Goal: Transaction & Acquisition: Book appointment/travel/reservation

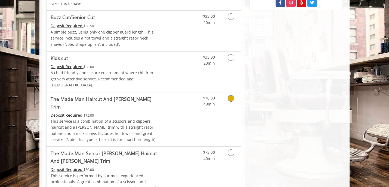
scroll to position [344, 0]
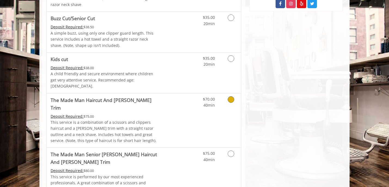
click at [232, 96] on icon "Grooming services" at bounding box center [231, 99] width 7 height 7
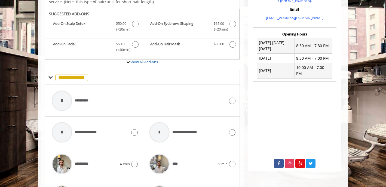
scroll to position [185, 0]
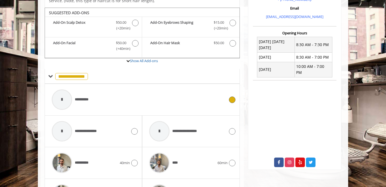
click at [81, 97] on span "**********" at bounding box center [84, 100] width 18 height 6
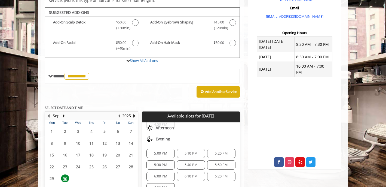
scroll to position [17, 0]
click at [160, 151] on span "5:00 PM" at bounding box center [160, 153] width 13 height 4
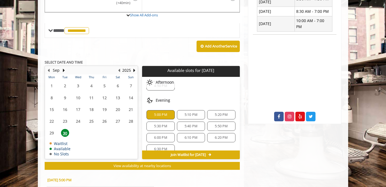
scroll to position [234, 0]
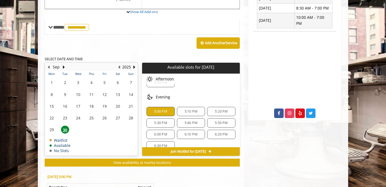
click at [65, 125] on span "30" at bounding box center [65, 129] width 8 height 8
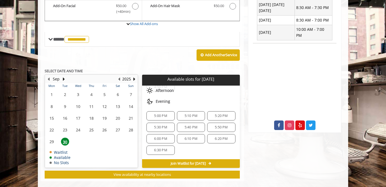
scroll to position [222, 0]
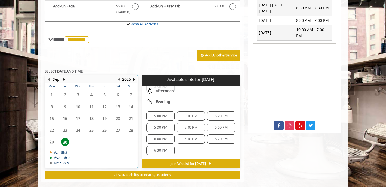
click at [52, 135] on table "Mon Tue Wed Thu Fri Sat Sun 1 2 3 4 5 6 7 8 9 10 11 12 13 14 15 16 17 18 19 20 …" at bounding box center [91, 125] width 92 height 84
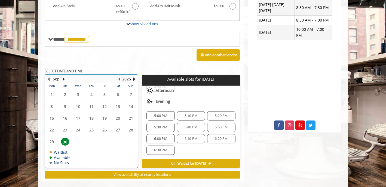
scroll to position [222, 0]
click at [157, 113] on span "5:00 PM" at bounding box center [160, 115] width 13 height 4
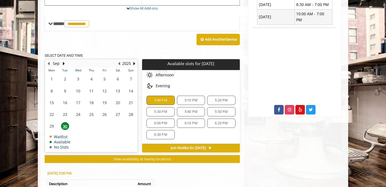
scroll to position [239, 0]
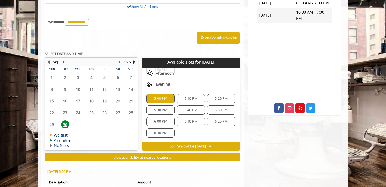
click at [62, 59] on button "Next Month" at bounding box center [63, 62] width 4 height 6
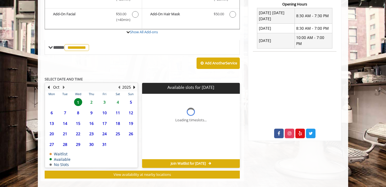
scroll to position [222, 0]
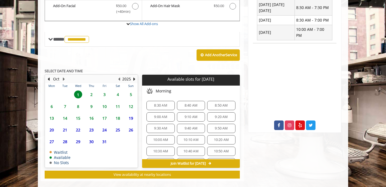
click at [91, 90] on span "2" at bounding box center [91, 94] width 8 height 8
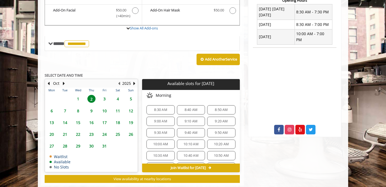
scroll to position [217, 0]
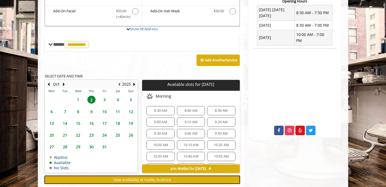
click at [144, 177] on span "View availability at nearby locations" at bounding box center [141, 179] width 57 height 5
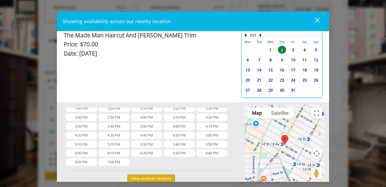
scroll to position [222, 0]
click at [142, 178] on button "View another location" at bounding box center [151, 178] width 48 height 8
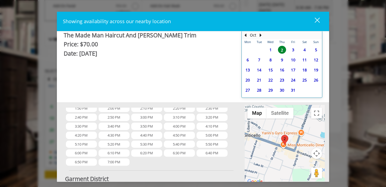
click at [256, 48] on table "Mon Tue Wed Thu Fri Sat Sun 29 30 1 2 3 4 5 6 7 8 9 10 11 12 13 14 15 16 17 18 …" at bounding box center [282, 68] width 80 height 58
click at [243, 35] on button "Previous Month" at bounding box center [245, 35] width 4 height 6
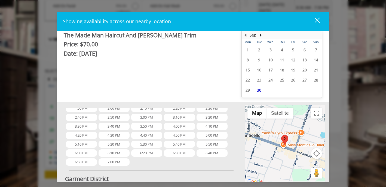
click at [257, 89] on span "30" at bounding box center [259, 90] width 8 height 8
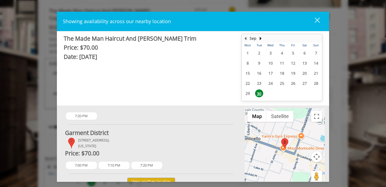
scroll to position [3, 0]
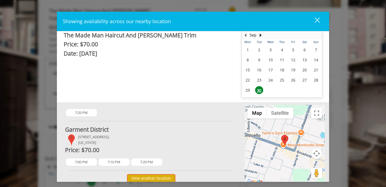
click at [143, 179] on button "View another location" at bounding box center [151, 178] width 48 height 8
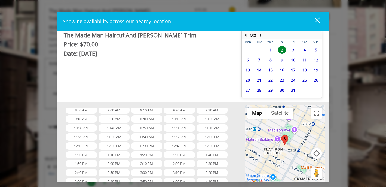
scroll to position [159, 0]
click at [243, 35] on button "Previous Month" at bounding box center [245, 35] width 4 height 6
click at [256, 90] on span "30" at bounding box center [259, 90] width 8 height 8
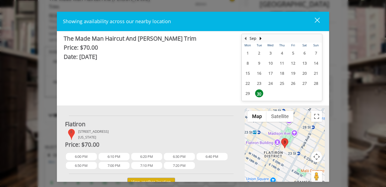
scroll to position [147, 0]
click at [316, 21] on div "close dialog" at bounding box center [316, 20] width 5 height 5
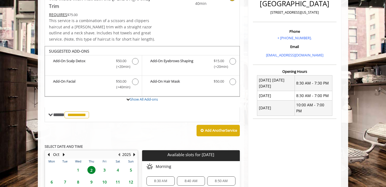
scroll to position [222, 0]
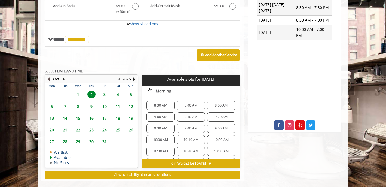
click at [47, 76] on button "Previous Month" at bounding box center [48, 79] width 4 height 6
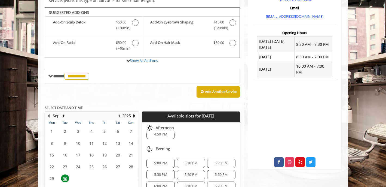
scroll to position [18, 0]
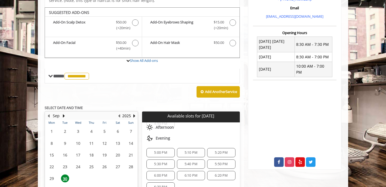
click at [157, 150] on span "5:00 PM" at bounding box center [160, 152] width 13 height 4
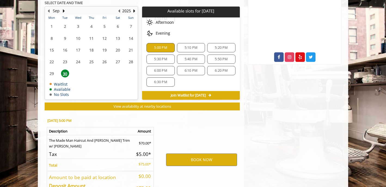
scroll to position [320, 0]
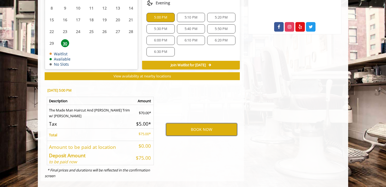
click at [173, 123] on button "BOOK NOW" at bounding box center [201, 129] width 71 height 13
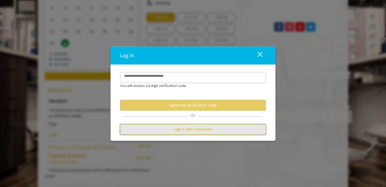
click at [175, 130] on button "Log in with password" at bounding box center [193, 129] width 146 height 11
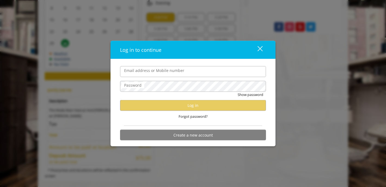
type input "**********"
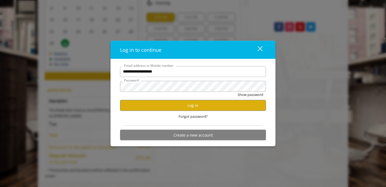
scroll to position [0, 0]
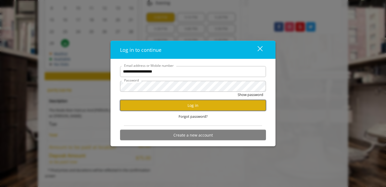
click at [178, 107] on button "Log in" at bounding box center [193, 105] width 146 height 11
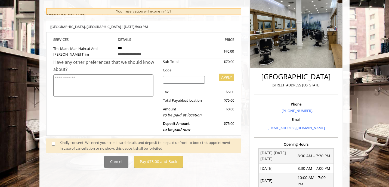
scroll to position [82, 0]
